Goal: Task Accomplishment & Management: Manage account settings

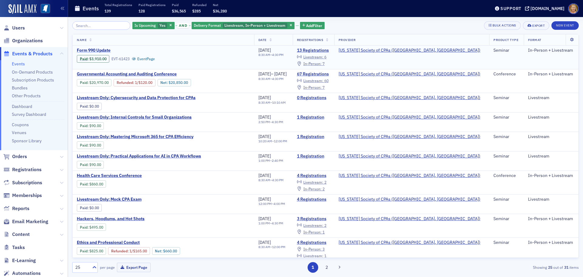
click at [79, 50] on span "Form 990 Update" at bounding box center [128, 50] width 102 height 5
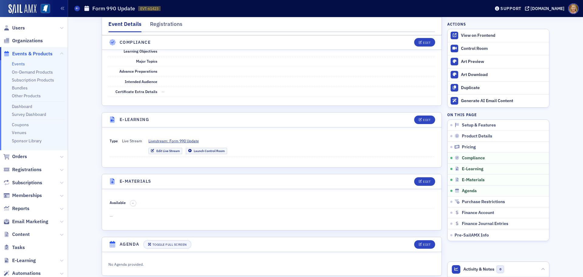
scroll to position [760, 0]
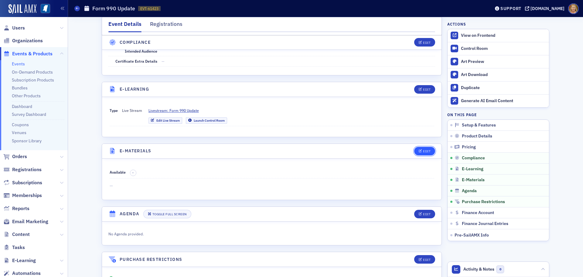
click at [424, 151] on div "Edit" at bounding box center [427, 150] width 8 height 3
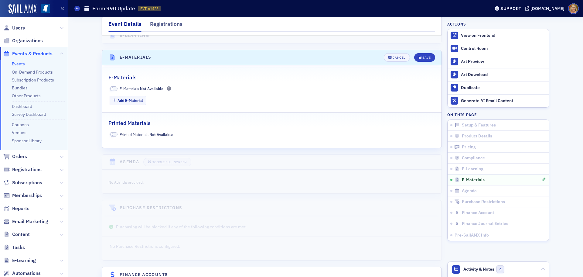
scroll to position [868, 0]
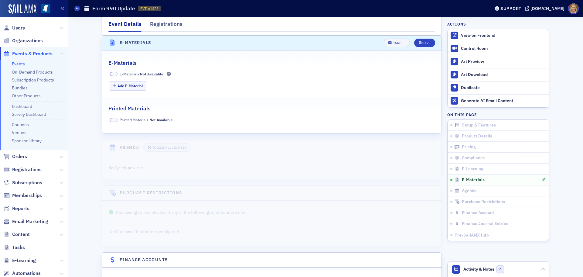
click at [114, 74] on span at bounding box center [114, 74] width 8 height 5
click at [123, 86] on button "Add E-Material" at bounding box center [128, 85] width 37 height 9
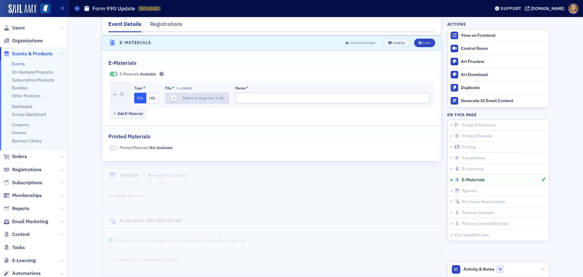
click at [171, 97] on icon "button" at bounding box center [173, 97] width 5 height 5
type input "2024 Form 990"
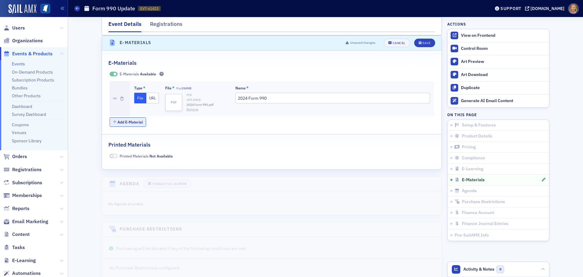
click at [136, 120] on button "Add E-Material" at bounding box center [128, 121] width 37 height 9
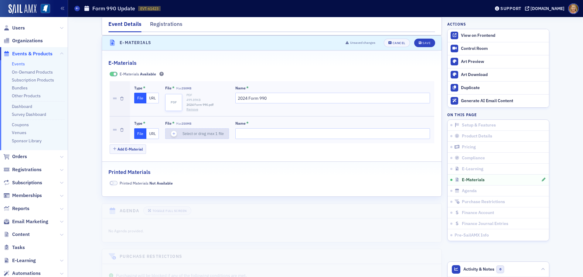
click at [173, 134] on icon "button" at bounding box center [173, 133] width 5 height 5
type input "form 990 core form outline"
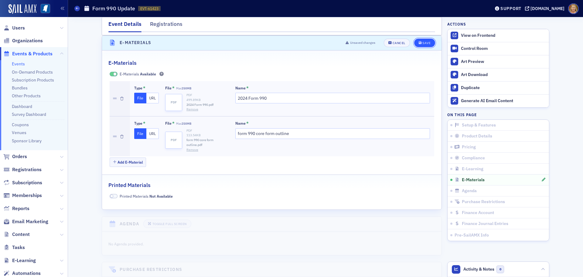
click at [423, 43] on div "Save" at bounding box center [427, 42] width 8 height 3
